Goal: Task Accomplishment & Management: Use online tool/utility

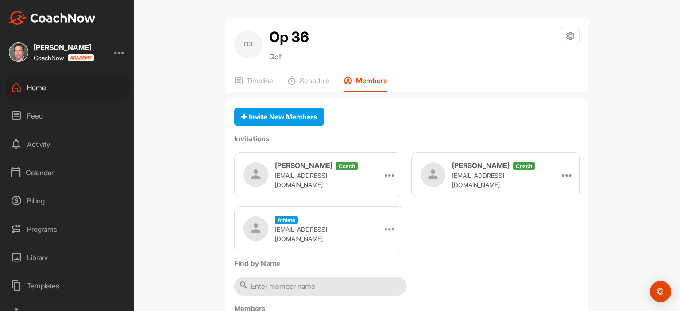
click at [47, 116] on div "Feed" at bounding box center [67, 116] width 125 height 22
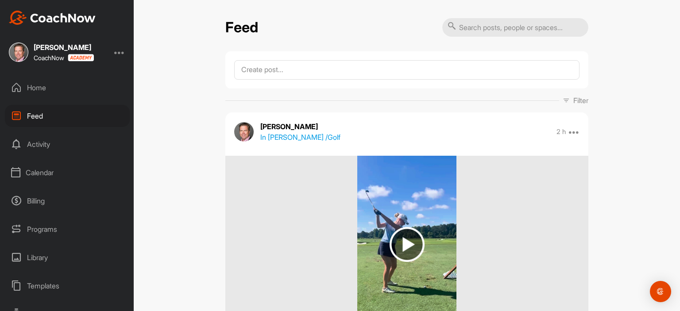
click at [64, 231] on div "Programs" at bounding box center [67, 229] width 125 height 22
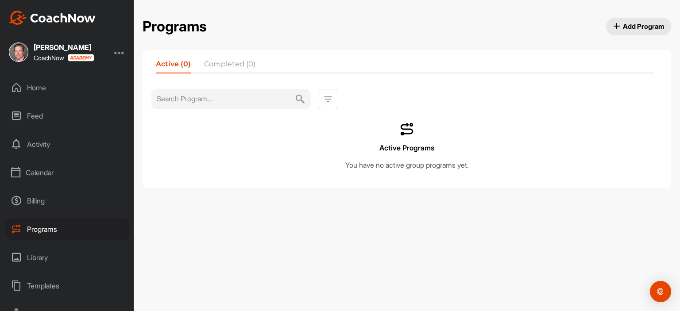
click at [624, 27] on span "Add Program" at bounding box center [638, 26] width 51 height 9
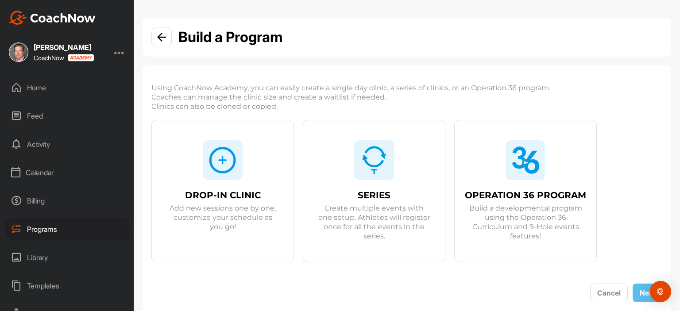
click at [546, 184] on div "OPERATION 36 PROGRAM Build a developmental program using the Operation 36 Curri…" at bounding box center [526, 212] width 142 height 57
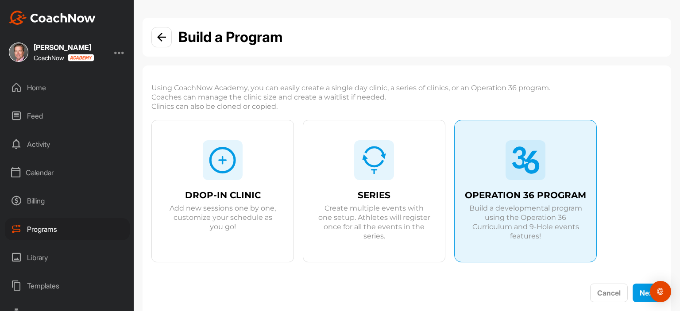
click at [546, 184] on div "OPERATION 36 PROGRAM Build a developmental program using the Operation 36 Curri…" at bounding box center [526, 212] width 142 height 57
click at [552, 238] on span "Build a developmental program using the Operation 36 Curriculum and 9-Hole even…" at bounding box center [525, 222] width 113 height 37
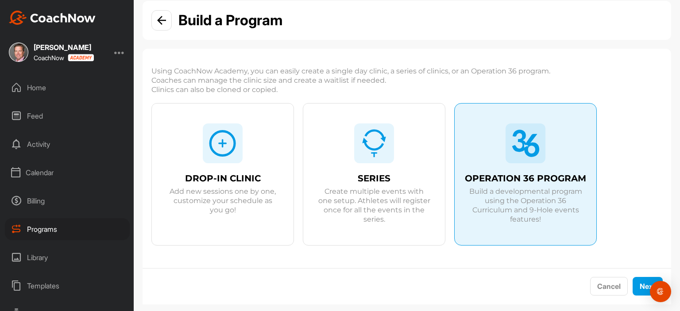
scroll to position [30, 0]
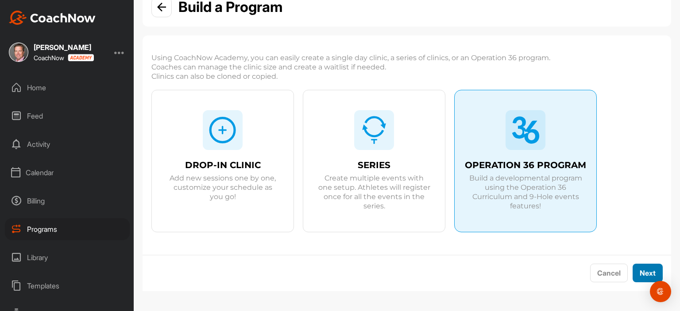
click at [641, 268] on button "Next" at bounding box center [648, 273] width 30 height 19
